Goal: Information Seeking & Learning: Learn about a topic

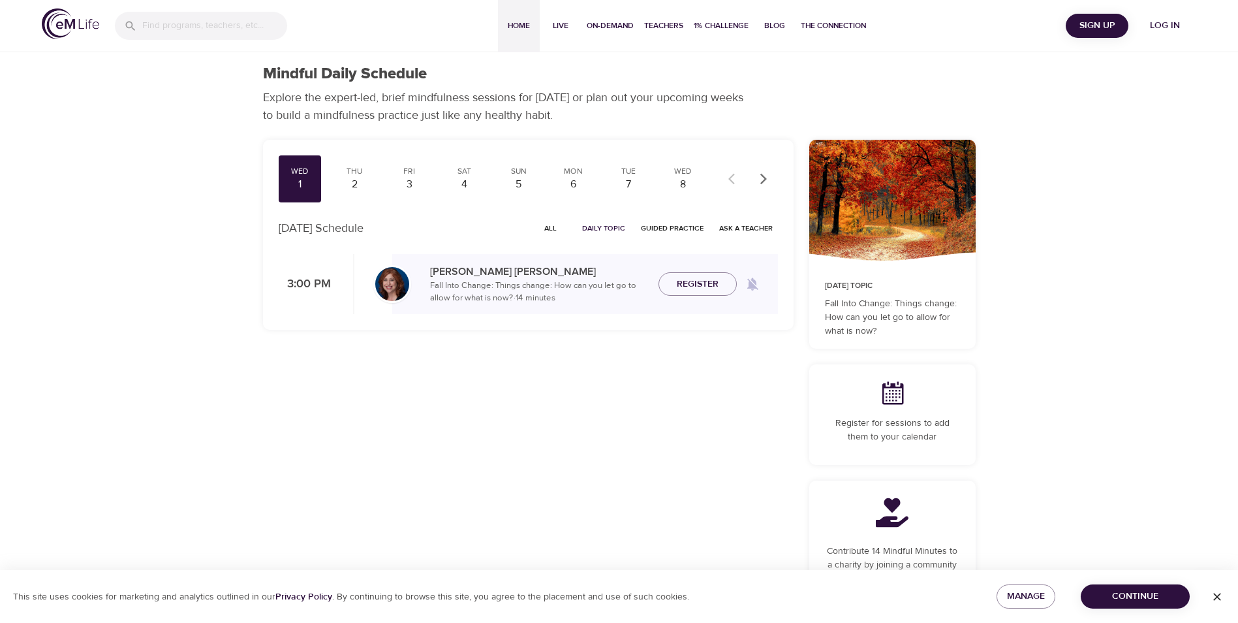
click at [520, 25] on span "Home" at bounding box center [518, 26] width 31 height 14
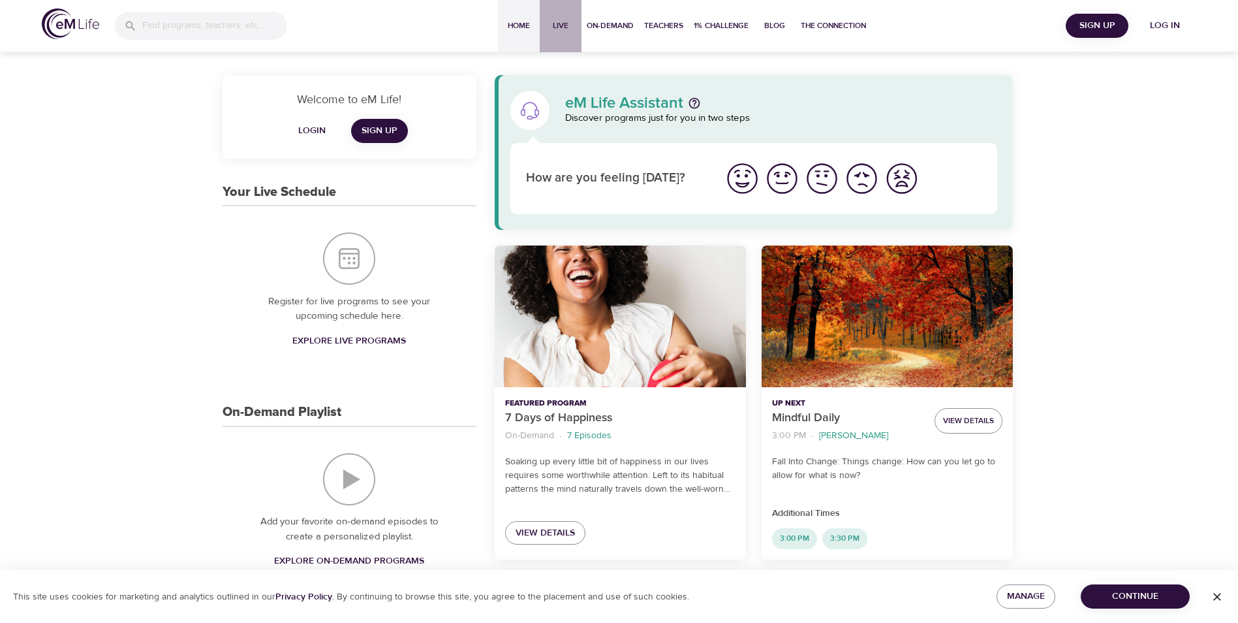
click at [555, 26] on span "Live" at bounding box center [560, 26] width 31 height 14
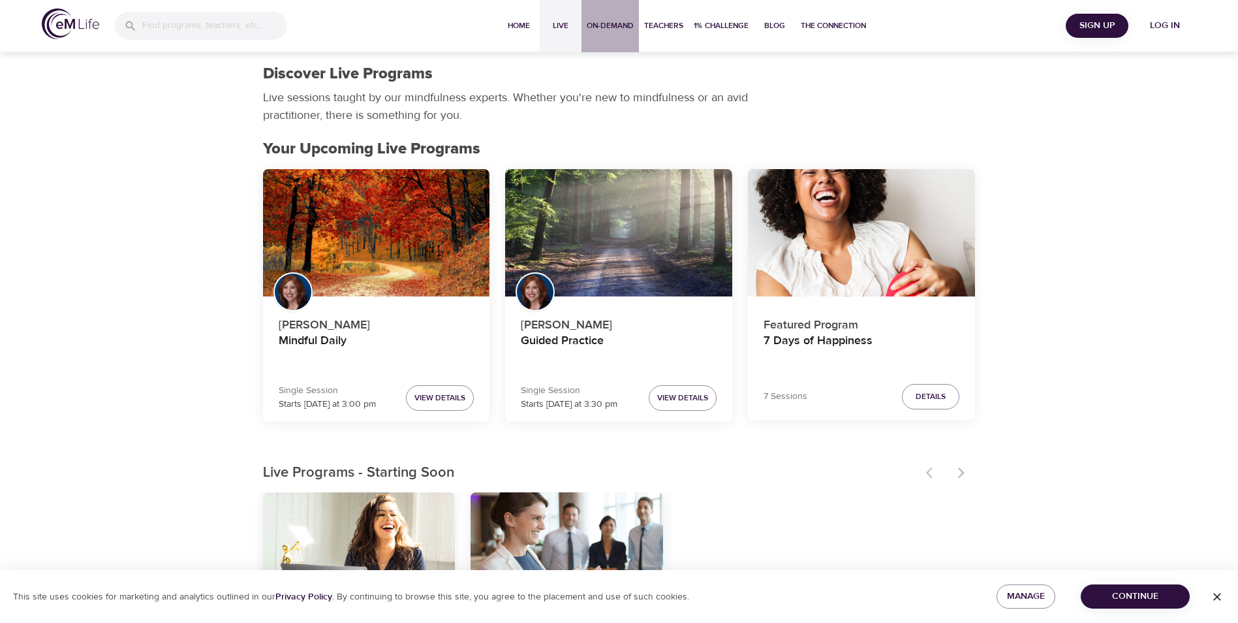
click at [607, 31] on span "On-Demand" at bounding box center [610, 26] width 47 height 14
select select "recent"
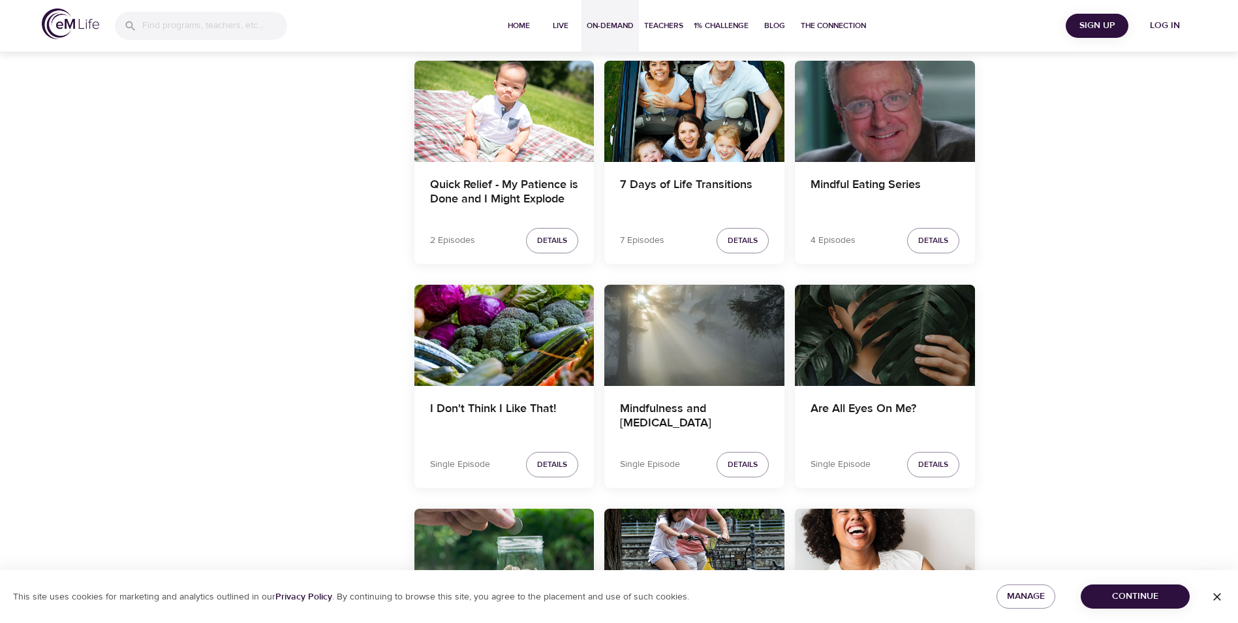
scroll to position [1979, 0]
